Goal: Navigation & Orientation: Find specific page/section

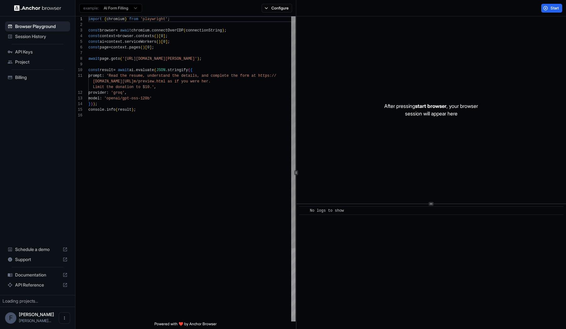
scroll to position [57, 0]
click at [65, 300] on html "Browser Playground Session History API Keys Project Billing Schedule a demo Sup…" at bounding box center [283, 164] width 566 height 329
click at [45, 53] on span "API Keys" at bounding box center [41, 52] width 53 height 6
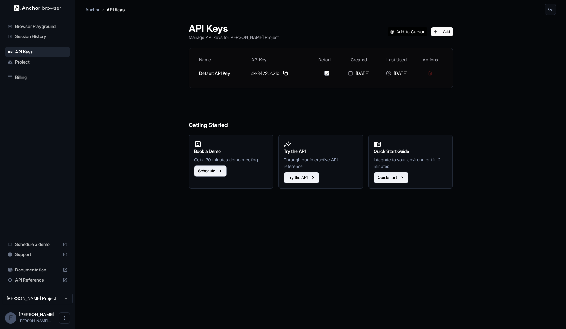
click at [45, 59] on span "Project" at bounding box center [41, 62] width 53 height 6
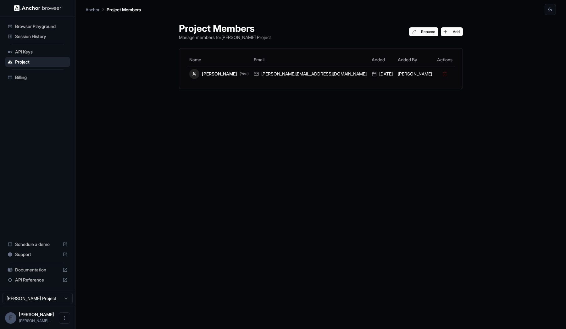
click at [44, 74] on span "Billing" at bounding box center [41, 77] width 53 height 6
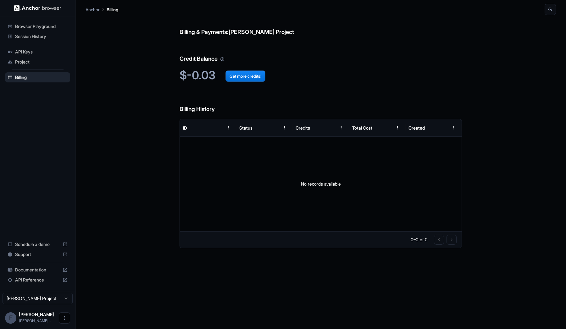
click at [64, 316] on icon "Open menu" at bounding box center [64, 318] width 5 height 5
click at [43, 319] on div at bounding box center [52, 318] width 25 height 6
